Goal: Task Accomplishment & Management: Manage account settings

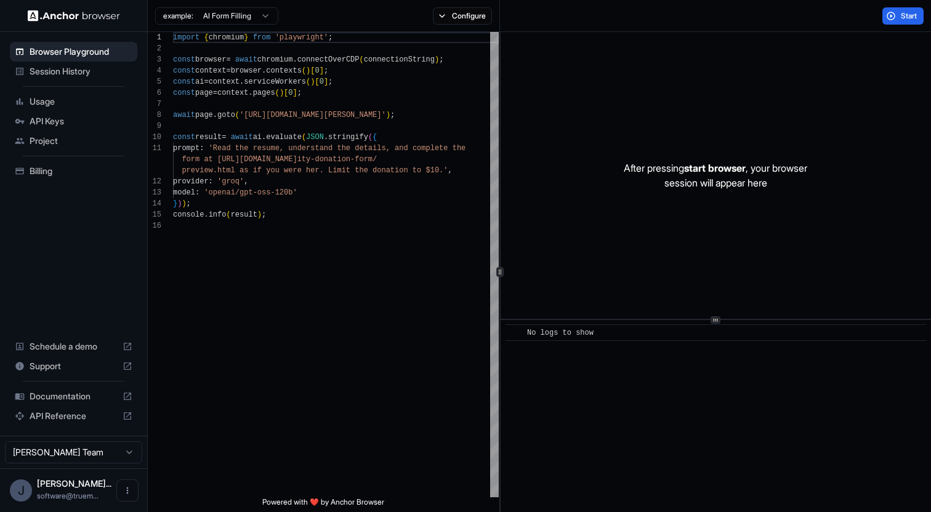
click at [60, 172] on span "Billing" at bounding box center [81, 171] width 103 height 12
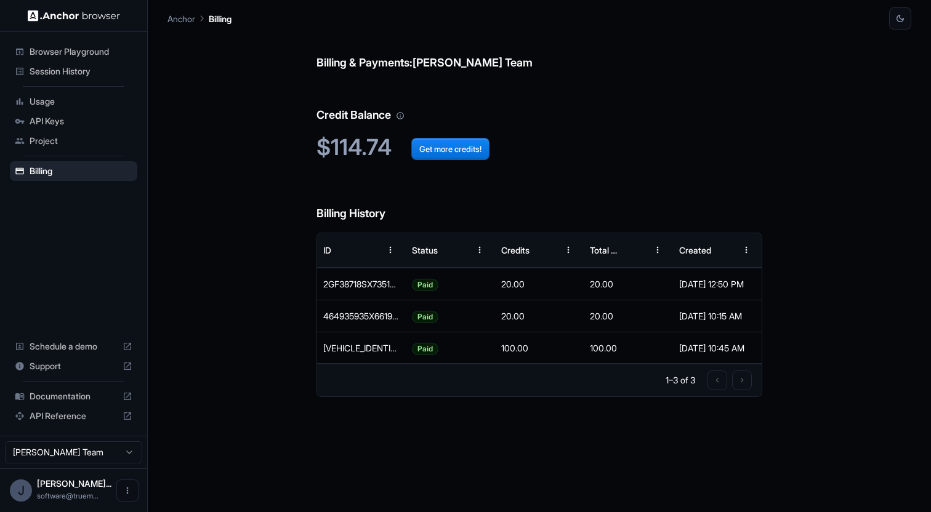
click at [81, 70] on span "Session History" at bounding box center [81, 71] width 103 height 12
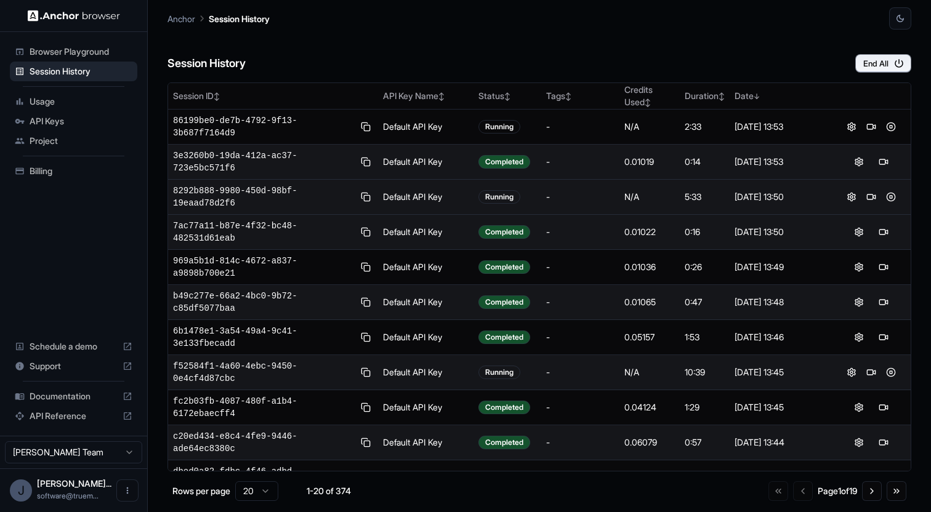
click at [299, 185] on span "8292b888-9980-450d-98bf-19eaad78d2f6" at bounding box center [263, 197] width 181 height 25
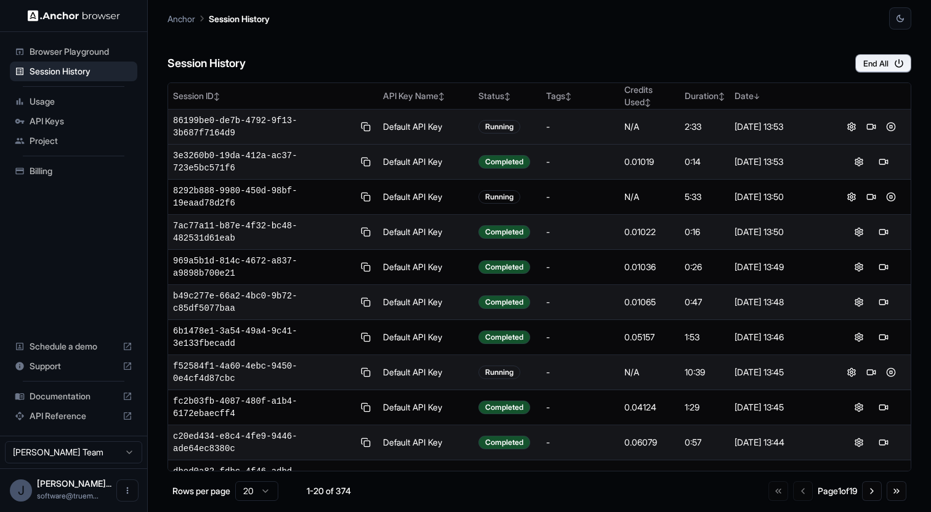
click at [255, 113] on td "86199be0-de7b-4792-9f13-3b687f7164d9" at bounding box center [273, 127] width 210 height 35
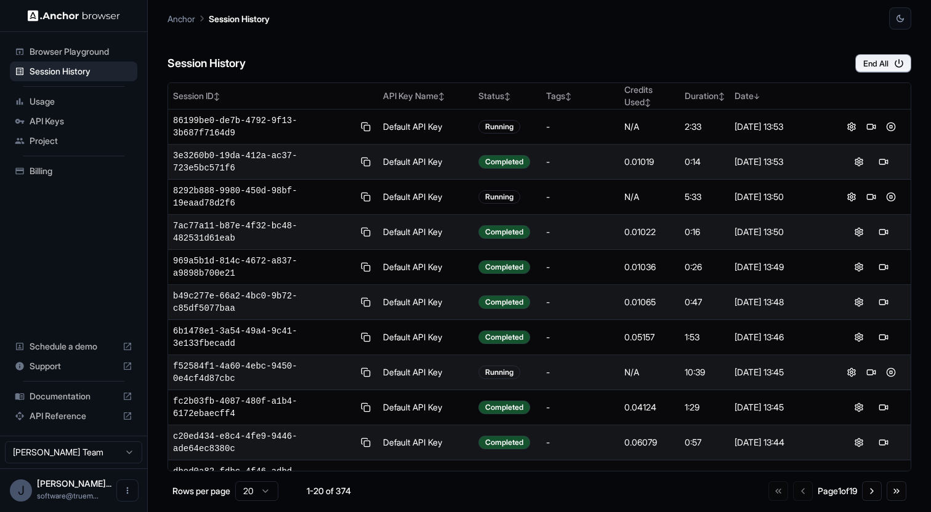
click at [69, 52] on span "Browser Playground" at bounding box center [81, 52] width 103 height 12
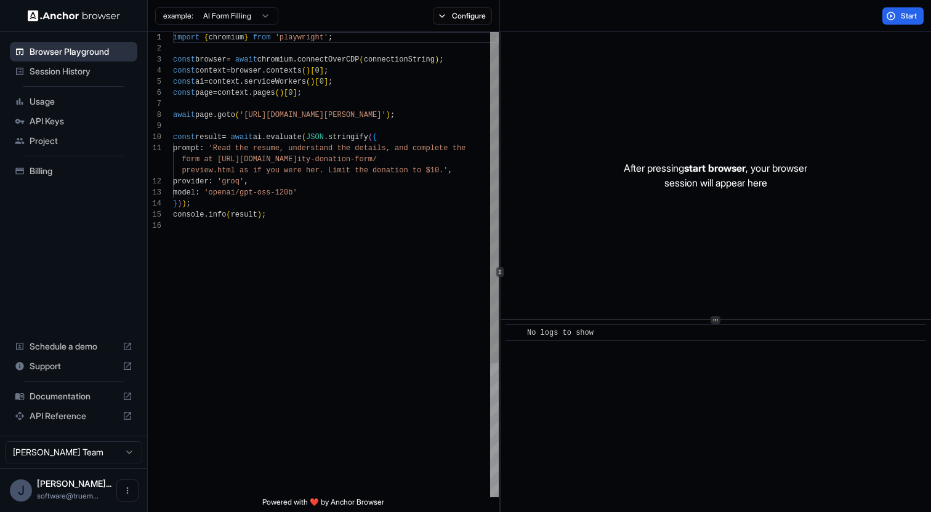
scroll to position [111, 0]
click at [62, 70] on span "Session History" at bounding box center [81, 71] width 103 height 12
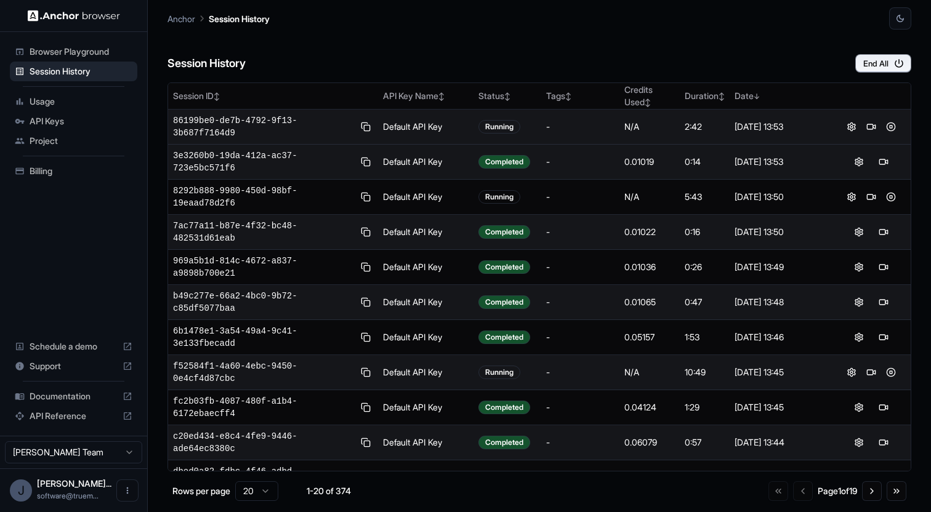
click at [269, 126] on span "86199be0-de7b-4792-9f13-3b687f7164d9" at bounding box center [263, 127] width 181 height 25
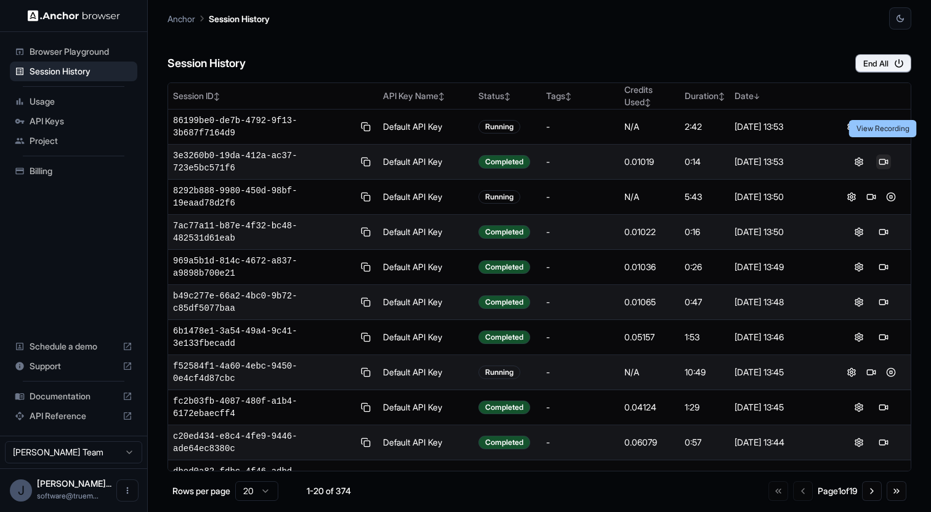
click at [881, 155] on button at bounding box center [883, 162] width 15 height 15
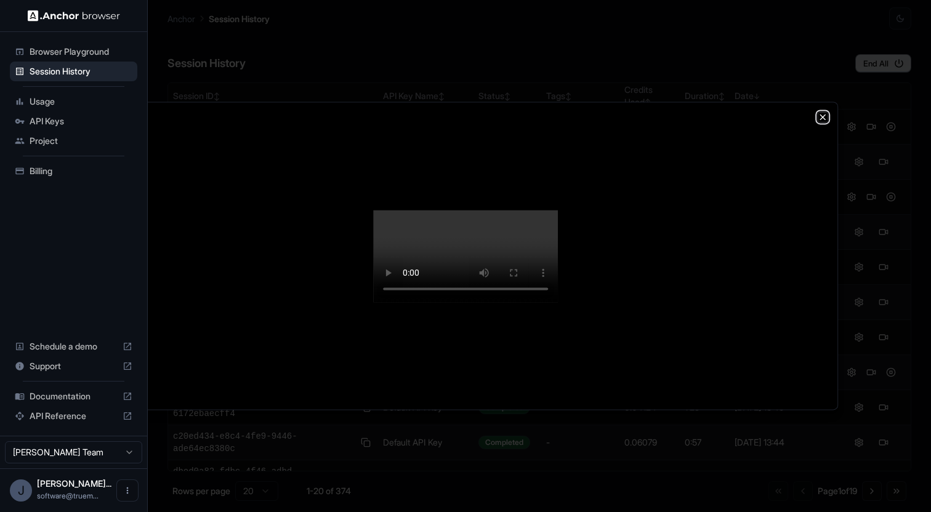
click at [820, 112] on icon "button" at bounding box center [823, 117] width 10 height 10
